Goal: Find specific page/section: Find specific page/section

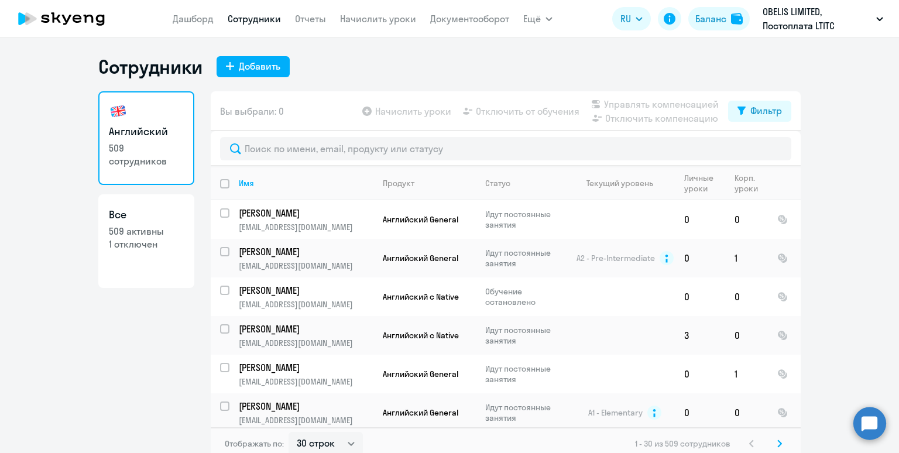
select select "30"
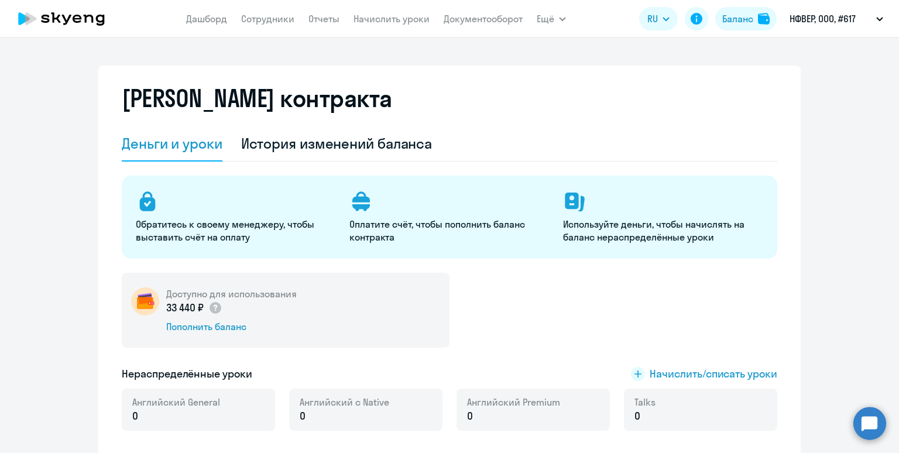
select select "english_adult_not_native_speaker"
click at [739, 26] on button "Баланс" at bounding box center [745, 18] width 61 height 23
click at [506, 369] on div "Нераспределённые уроки Начислить/списать уроки" at bounding box center [450, 374] width 656 height 15
click at [244, 17] on link "Сотрудники" at bounding box center [267, 19] width 53 height 12
select select "30"
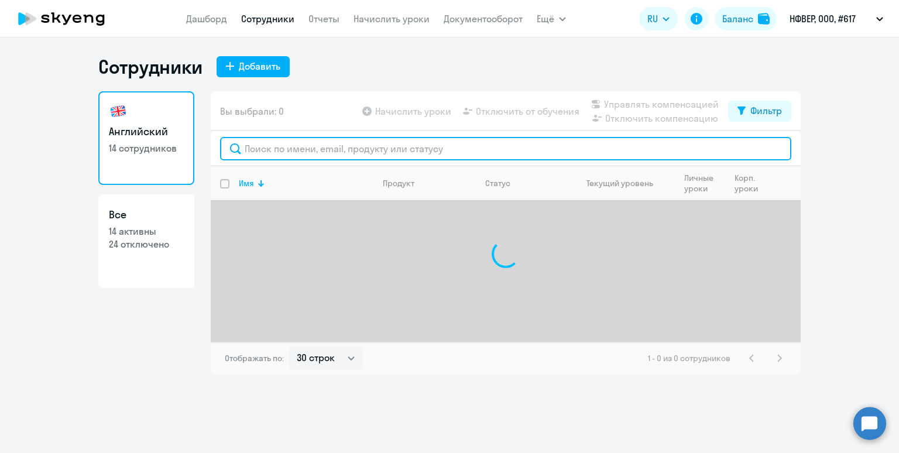
click at [287, 149] on input "text" at bounding box center [505, 148] width 571 height 23
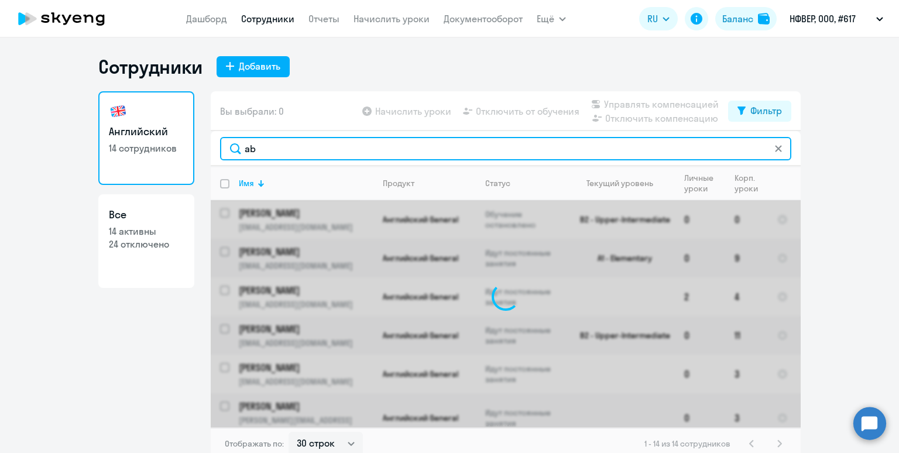
type input "a"
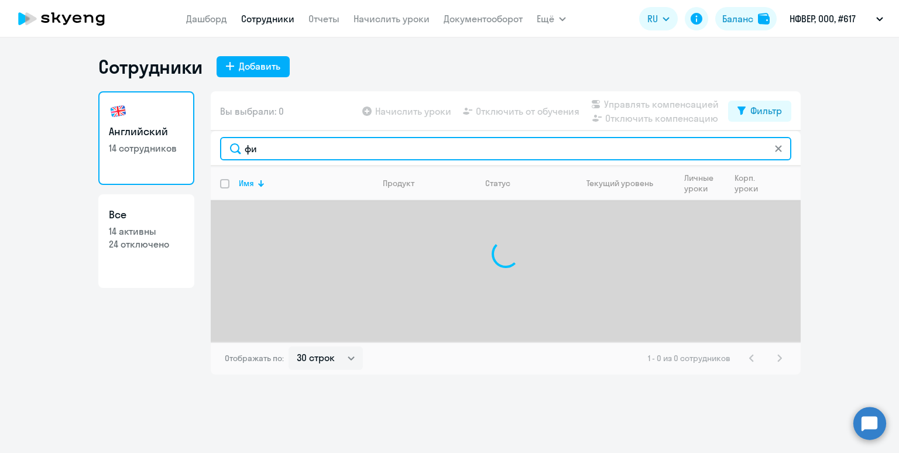
type input "ф"
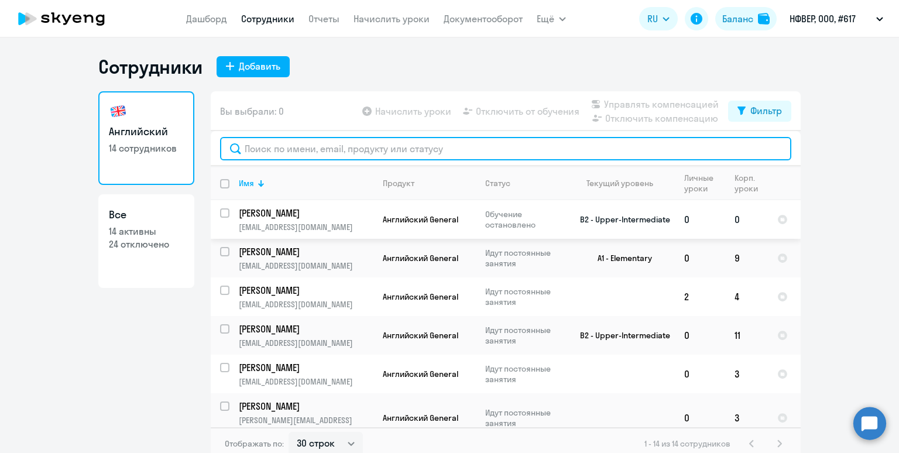
paste input "kfilippov@trafficsoft.ru?"
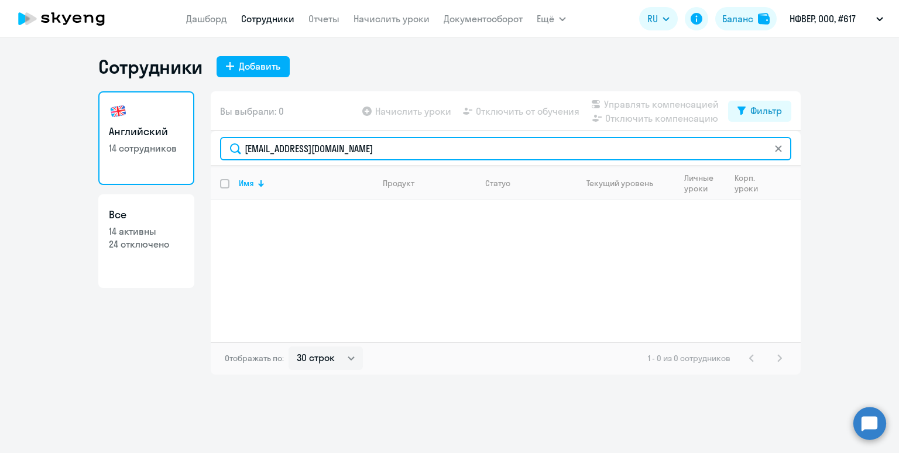
type input "kfilippov@trafficsoft.ru"
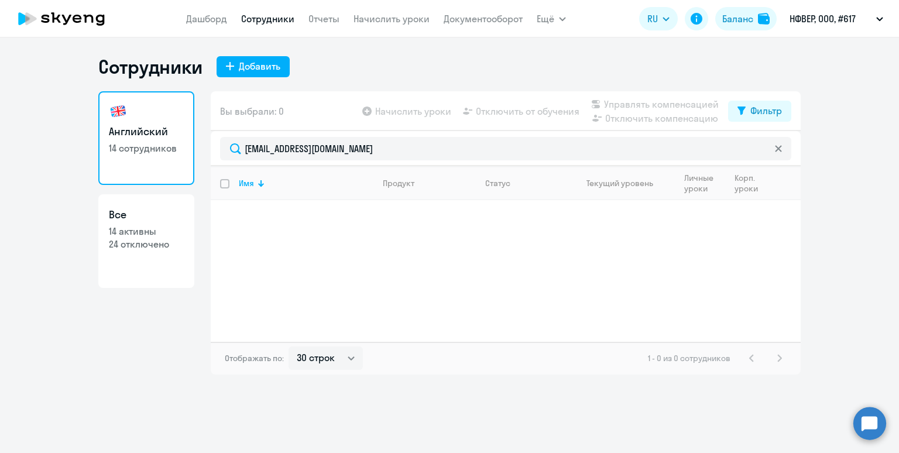
click at [398, 386] on div "Сотрудники Добавить Английский 14 сотрудников Все 14 активны 24 отключено Вы вы…" at bounding box center [449, 245] width 899 height 416
